Goal: Complete application form: Complete application form

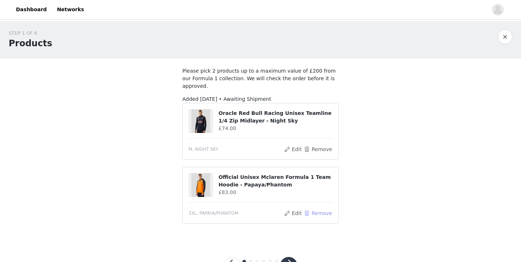
click at [313, 209] on button "Remove" at bounding box center [318, 213] width 29 height 9
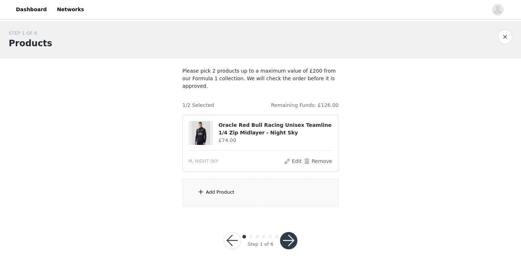
click at [267, 186] on div "Add Product" at bounding box center [260, 192] width 156 height 27
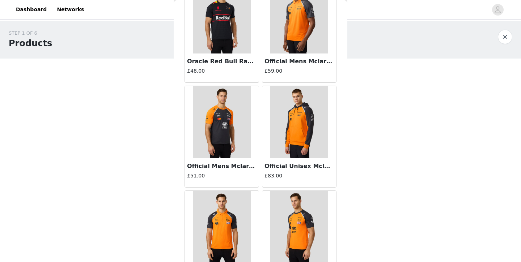
scroll to position [161, 0]
click at [293, 131] on img at bounding box center [299, 122] width 58 height 72
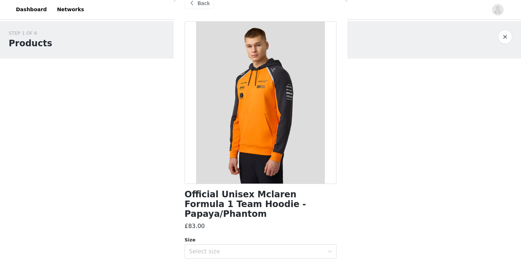
scroll to position [17, 0]
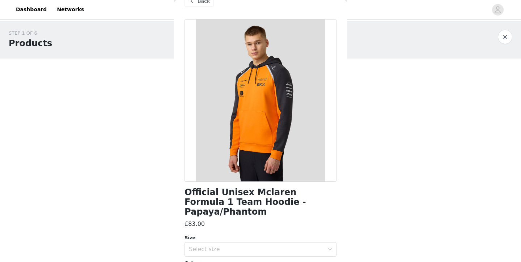
click at [199, 4] on span "Back" at bounding box center [204, 1] width 12 height 8
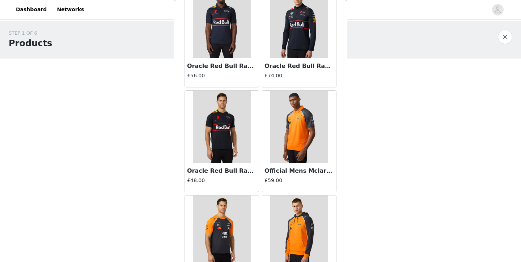
scroll to position [51, 0]
click at [305, 46] on img at bounding box center [299, 22] width 58 height 72
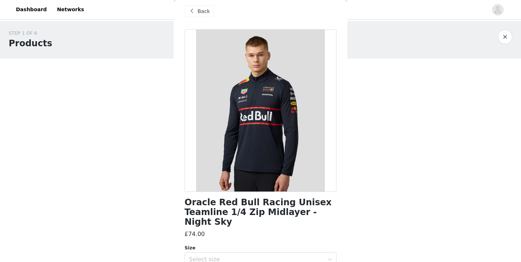
scroll to position [7, 0]
click at [193, 8] on span at bounding box center [191, 11] width 9 height 9
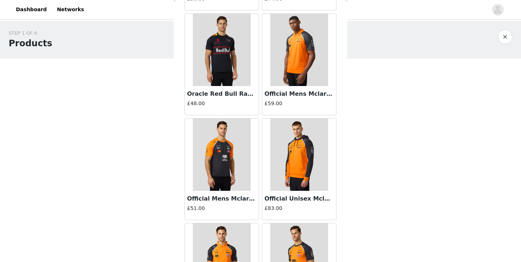
scroll to position [91, 0]
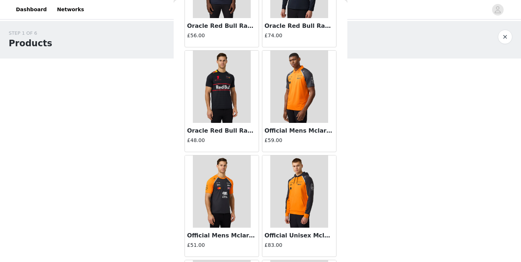
click at [293, 99] on img at bounding box center [299, 87] width 58 height 72
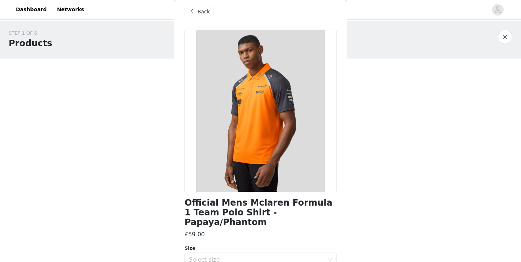
scroll to position [6, 0]
click at [198, 7] on div "Back" at bounding box center [199, 12] width 29 height 12
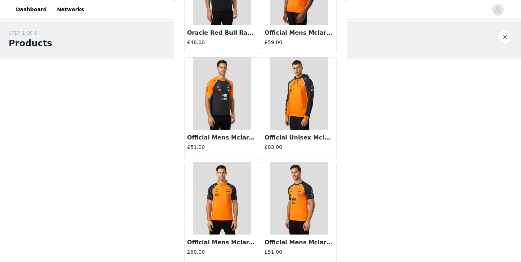
click at [305, 115] on img at bounding box center [299, 94] width 58 height 72
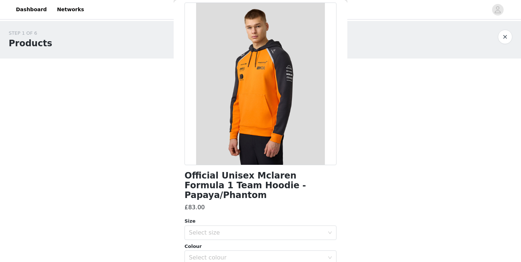
scroll to position [96, 0]
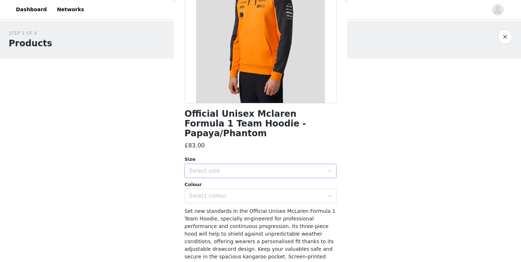
click at [270, 168] on div "Select size" at bounding box center [256, 171] width 135 height 7
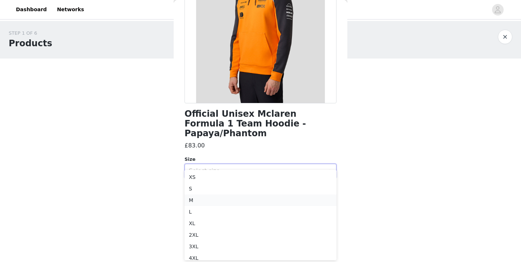
scroll to position [5, 0]
click at [215, 195] on li "M" at bounding box center [261, 196] width 152 height 12
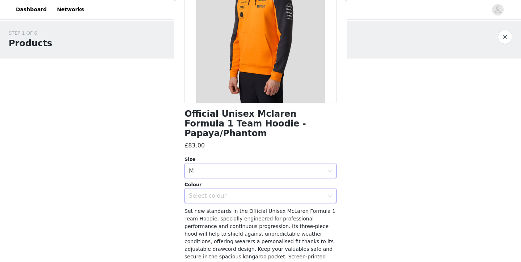
click at [248, 190] on div "Select colour" at bounding box center [258, 196] width 139 height 14
click at [228, 198] on li "PAPAYA/PHANTOM" at bounding box center [261, 203] width 152 height 12
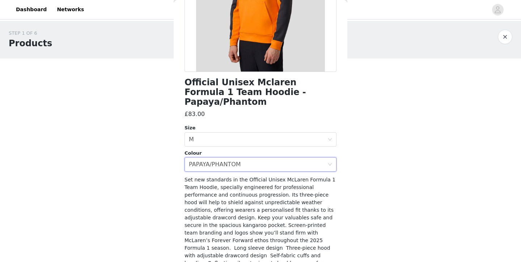
scroll to position [160, 0]
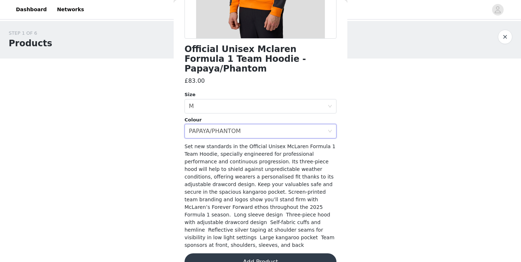
click at [273, 254] on button "Add Product" at bounding box center [261, 262] width 152 height 17
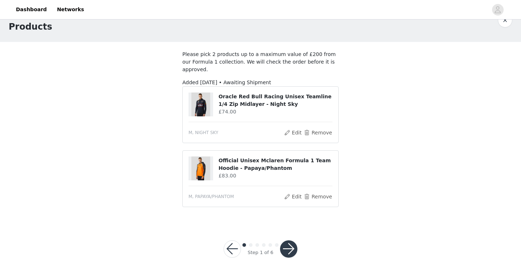
scroll to position [22, 0]
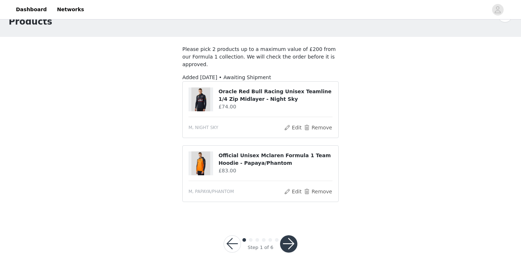
click at [292, 236] on button "button" at bounding box center [288, 244] width 17 height 17
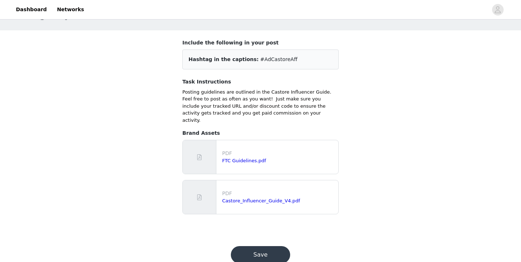
scroll to position [40, 0]
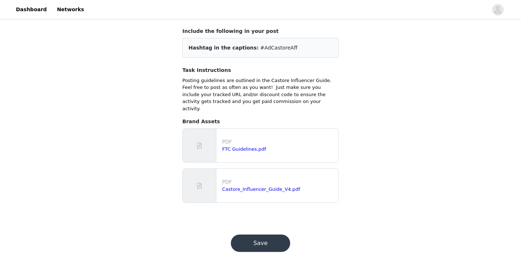
click at [267, 235] on button "Save" at bounding box center [260, 243] width 59 height 17
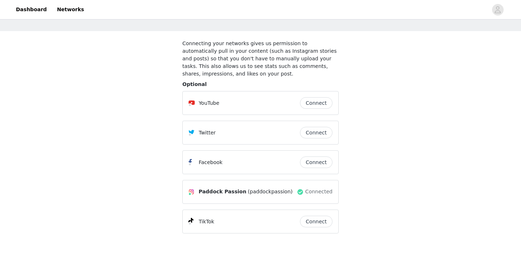
scroll to position [65, 0]
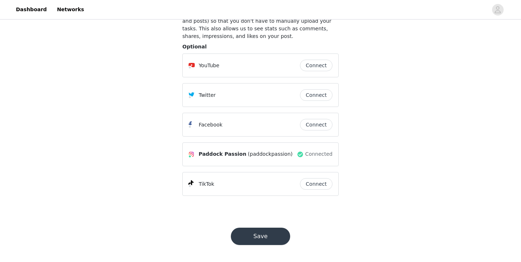
click at [274, 234] on button "Save" at bounding box center [260, 236] width 59 height 17
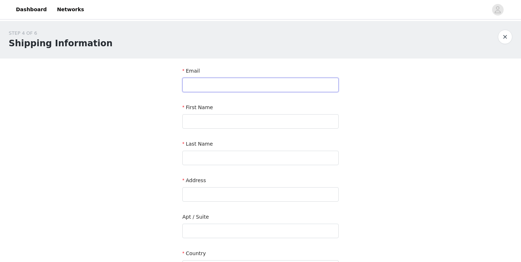
click at [237, 82] on input "text" at bounding box center [260, 85] width 156 height 14
type input "[EMAIL_ADDRESS][DOMAIN_NAME]"
click at [240, 116] on input "text" at bounding box center [260, 121] width 156 height 14
type input "Paddock"
click at [228, 168] on div "Last Name" at bounding box center [260, 154] width 156 height 28
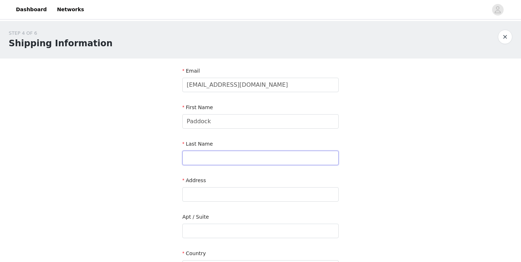
click at [228, 163] on input "text" at bounding box center [260, 158] width 156 height 14
type input "Passion"
click at [216, 198] on input "text" at bounding box center [260, 194] width 156 height 14
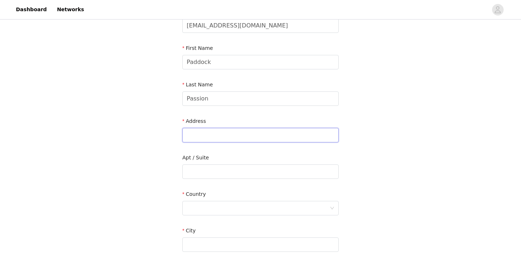
scroll to position [77, 0]
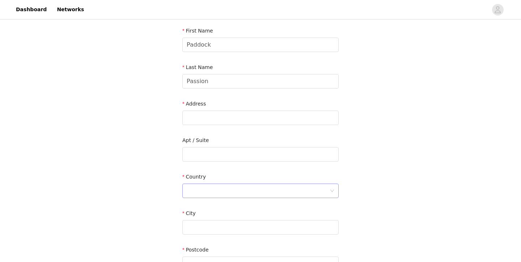
click at [216, 184] on div at bounding box center [258, 191] width 143 height 14
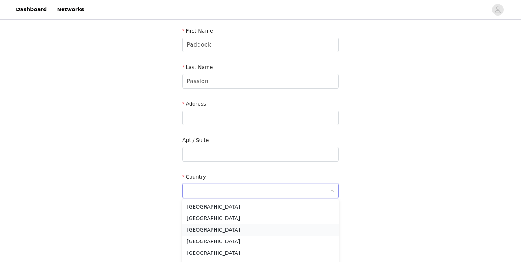
click at [215, 228] on li "[GEOGRAPHIC_DATA]" at bounding box center [260, 230] width 156 height 12
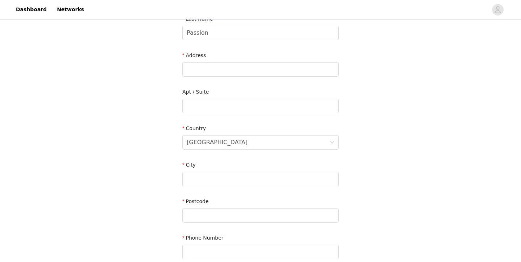
scroll to position [142, 0]
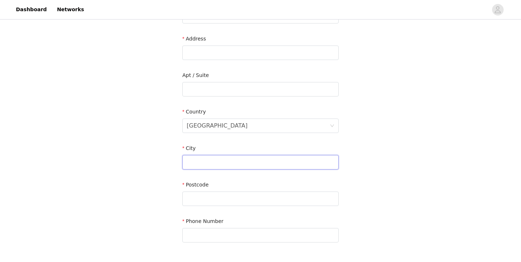
click at [208, 163] on input "text" at bounding box center [260, 162] width 156 height 14
click at [208, 198] on input "text" at bounding box center [260, 199] width 156 height 14
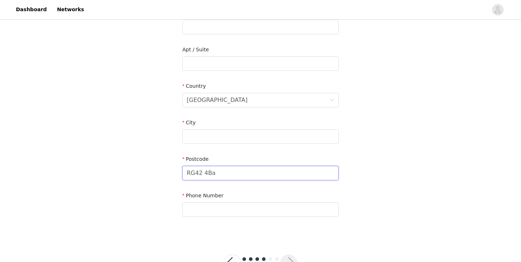
scroll to position [194, 0]
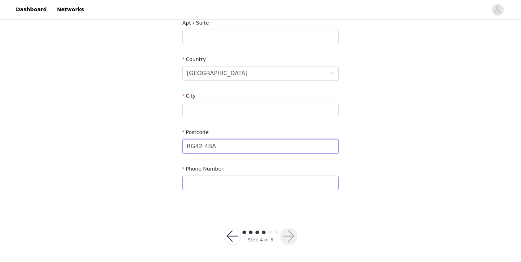
type input "RG42 4BA"
click at [221, 188] on input "text" at bounding box center [260, 183] width 156 height 14
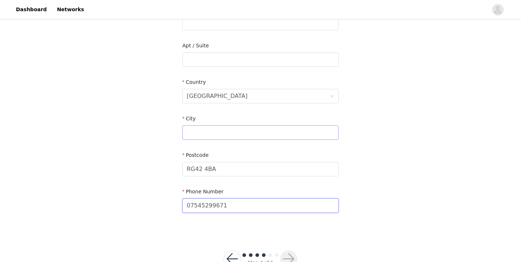
scroll to position [167, 0]
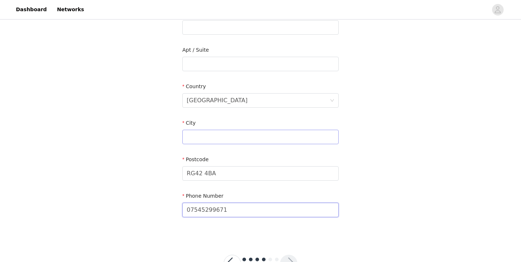
type input "07545299671"
click at [218, 136] on input "text" at bounding box center [260, 137] width 156 height 14
type input "Binfield"
click at [225, 64] on input "text" at bounding box center [260, 64] width 156 height 14
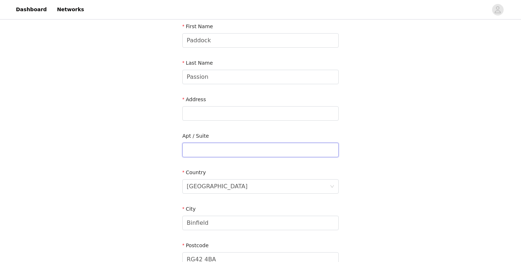
scroll to position [72, 0]
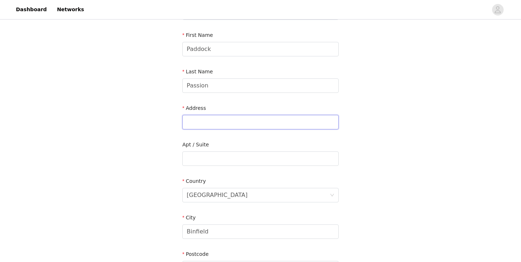
click at [216, 118] on input "text" at bounding box center [260, 122] width 156 height 14
type input "[GEOGRAPHIC_DATA], [GEOGRAPHIC_DATA]"
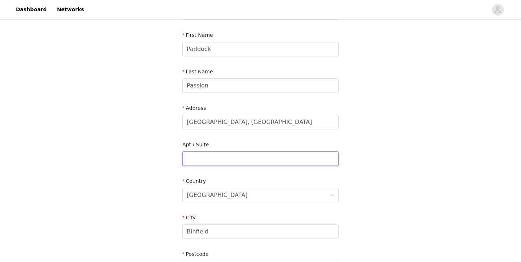
click at [213, 158] on input "text" at bounding box center [260, 159] width 156 height 14
type input "[GEOGRAPHIC_DATA]"
click at [283, 123] on input "[GEOGRAPHIC_DATA], [GEOGRAPHIC_DATA]" at bounding box center [260, 122] width 156 height 14
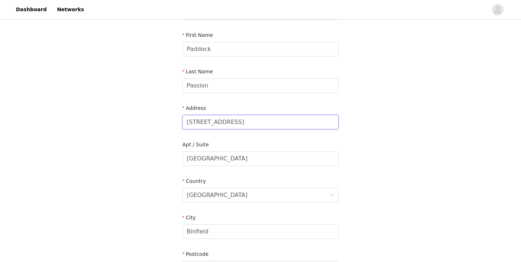
scroll to position [0, 24]
type input "[STREET_ADDRESS]"
click at [164, 131] on div "STEP 4 OF 6 Shipping Information Email [EMAIL_ADDRESS][DOMAIN_NAME] First Name …" at bounding box center [260, 141] width 521 height 384
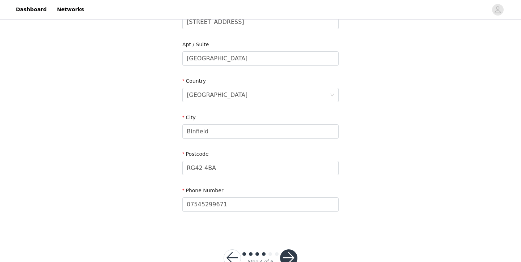
scroll to position [194, 0]
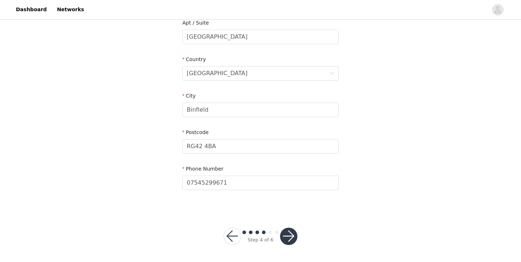
click at [294, 237] on button "button" at bounding box center [288, 236] width 17 height 17
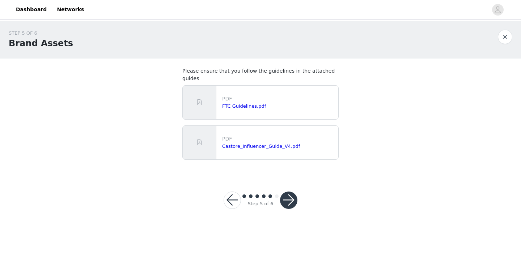
click at [289, 192] on button "button" at bounding box center [288, 200] width 17 height 17
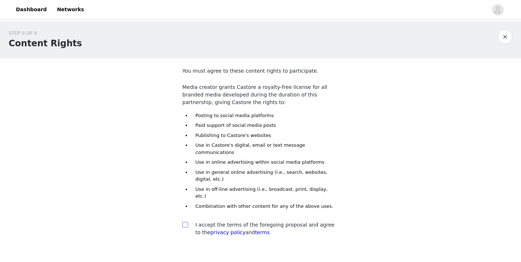
click at [184, 222] on input "checkbox" at bounding box center [184, 224] width 5 height 5
checkbox input "true"
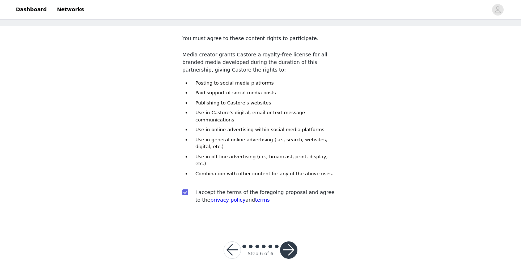
click at [288, 242] on button "button" at bounding box center [288, 250] width 17 height 17
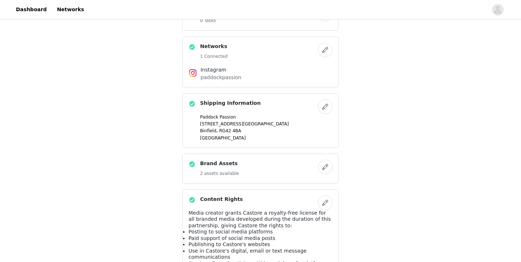
scroll to position [326, 0]
click at [324, 99] on button "button" at bounding box center [325, 106] width 14 height 14
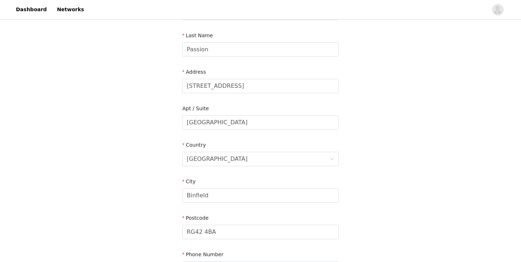
scroll to position [118, 0]
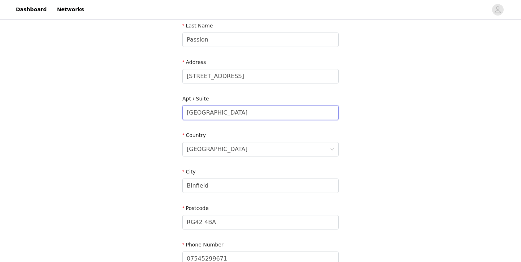
drag, startPoint x: 240, startPoint y: 111, endPoint x: 175, endPoint y: 111, distance: 65.1
click at [175, 111] on section "Email [EMAIL_ADDRESS][DOMAIN_NAME] First Name [PERSON_NAME] Last Name Passion A…" at bounding box center [261, 113] width 174 height 346
click at [154, 134] on div "STEP 4 OF 6 Shipping Information Email [EMAIL_ADDRESS][DOMAIN_NAME] First Name …" at bounding box center [260, 95] width 521 height 384
drag, startPoint x: 303, startPoint y: 77, endPoint x: 398, endPoint y: 78, distance: 95.2
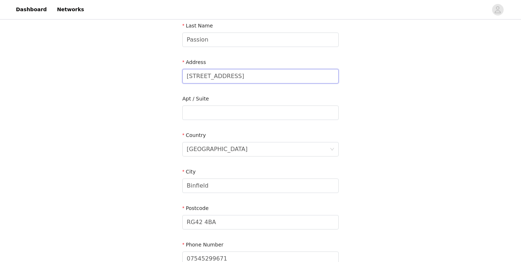
click at [398, 78] on div "STEP 4 OF 6 Shipping Information Email [EMAIL_ADDRESS][DOMAIN_NAME] First Name …" at bounding box center [260, 95] width 521 height 384
click at [401, 105] on div "STEP 4 OF 6 Shipping Information Email [EMAIL_ADDRESS][DOMAIN_NAME] First Name …" at bounding box center [260, 95] width 521 height 384
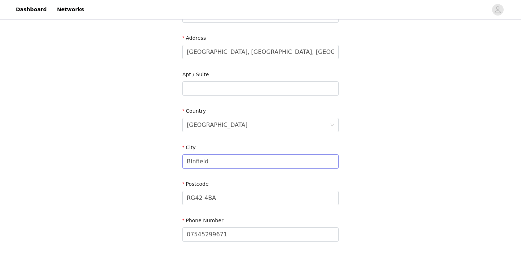
scroll to position [115, 0]
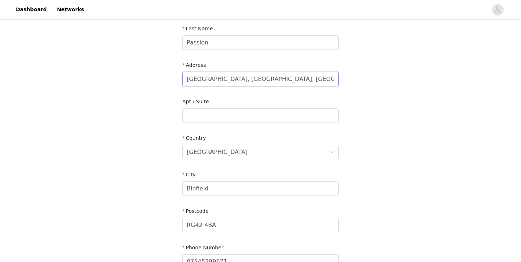
drag, startPoint x: 282, startPoint y: 77, endPoint x: 354, endPoint y: 80, distance: 72.4
click at [354, 80] on div "STEP 4 OF 6 Shipping Information Email [EMAIL_ADDRESS][DOMAIN_NAME] First Name …" at bounding box center [260, 98] width 521 height 384
type input "[GEOGRAPHIC_DATA], [GEOGRAPHIC_DATA]"
click at [394, 108] on div "STEP 4 OF 6 Shipping Information Email [EMAIL_ADDRESS][DOMAIN_NAME] First Name …" at bounding box center [260, 98] width 521 height 384
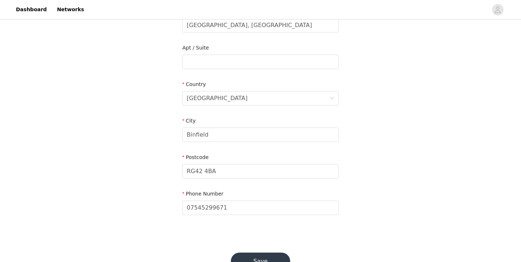
scroll to position [194, 0]
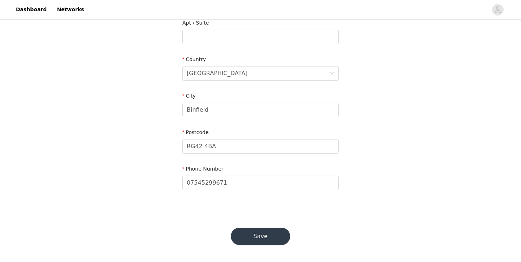
click at [258, 235] on button "Save" at bounding box center [260, 236] width 59 height 17
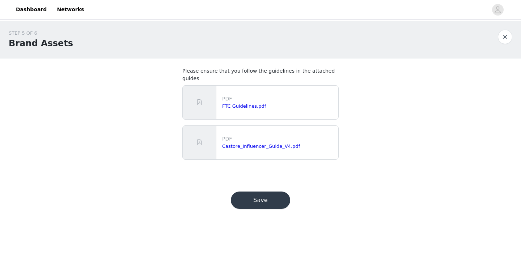
click at [264, 192] on button "Save" at bounding box center [260, 200] width 59 height 17
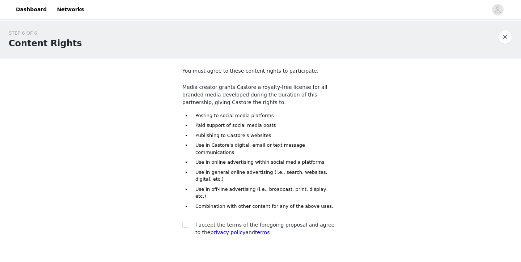
scroll to position [33, 0]
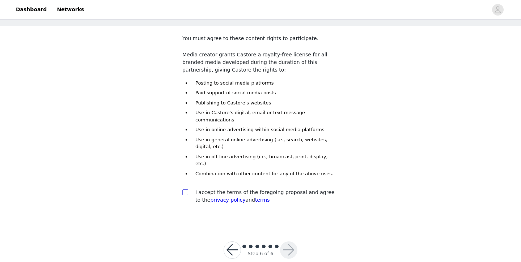
click at [182, 190] on input "checkbox" at bounding box center [184, 192] width 5 height 5
checkbox input "true"
click at [286, 242] on button "button" at bounding box center [288, 250] width 17 height 17
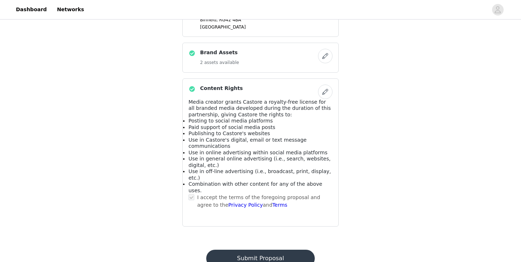
click at [260, 250] on button "Submit Proposal" at bounding box center [260, 258] width 108 height 17
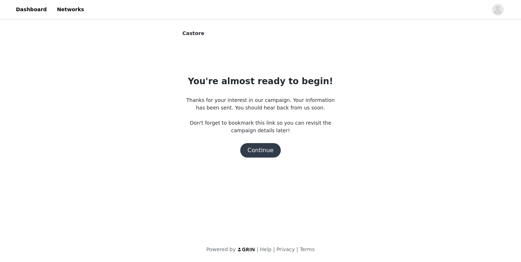
click at [267, 147] on button "Continue" at bounding box center [260, 150] width 41 height 14
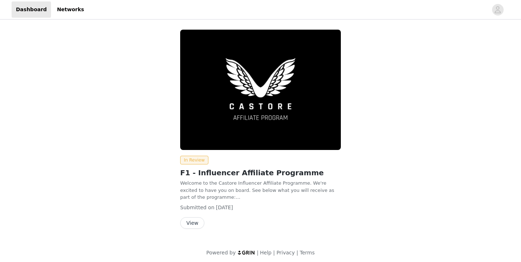
scroll to position [3, 0]
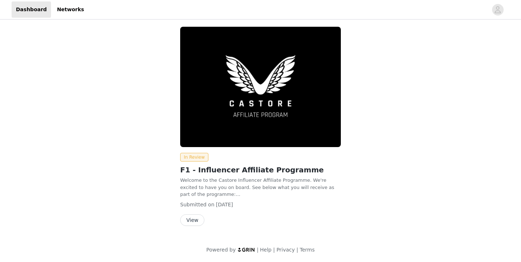
click at [195, 218] on button "View" at bounding box center [192, 221] width 24 height 12
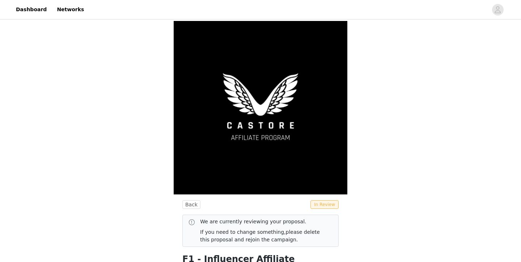
scroll to position [1, 0]
